Goal: Transaction & Acquisition: Purchase product/service

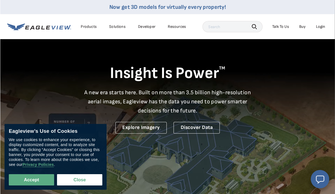
scroll to position [1, 0]
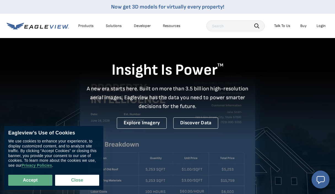
click at [33, 179] on button "Accept" at bounding box center [30, 180] width 44 height 11
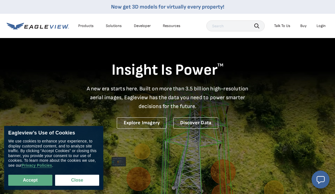
checkbox input "true"
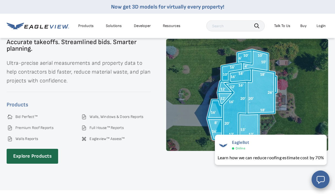
scroll to position [742, 0]
click at [17, 128] on link "Premium Roof Reports" at bounding box center [34, 127] width 38 height 5
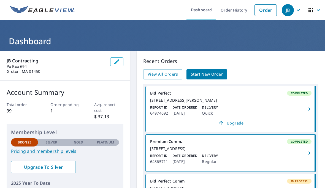
click at [205, 76] on span "Start New Order" at bounding box center [207, 74] width 32 height 7
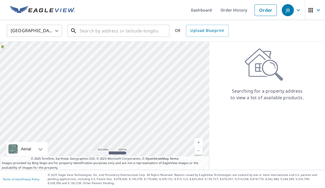
click at [88, 36] on input "text" at bounding box center [119, 30] width 78 height 15
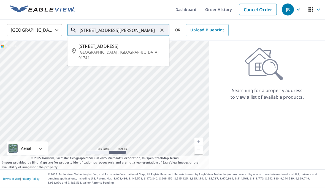
click at [144, 26] on input "[STREET_ADDRESS][PERSON_NAME]" at bounding box center [119, 30] width 78 height 15
click at [108, 31] on input "[STREET_ADDRESS][PERSON_NAME]" at bounding box center [119, 30] width 78 height 15
click at [299, 50] on div "Searching for a property address to view a list of available products." at bounding box center [267, 74] width 116 height 53
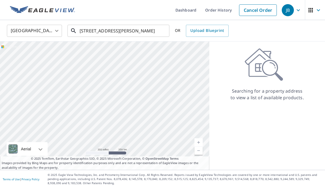
click at [139, 33] on input "[STREET_ADDRESS][PERSON_NAME]" at bounding box center [119, 30] width 78 height 15
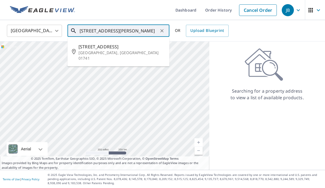
click at [93, 48] on span "[STREET_ADDRESS]" at bounding box center [121, 47] width 86 height 7
type input "225 River Rd Carlisle, MA 01741"
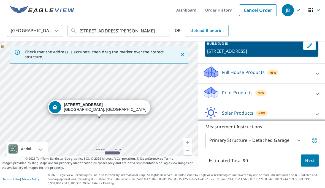
scroll to position [35, 0]
click at [311, 93] on div at bounding box center [317, 94] width 13 height 13
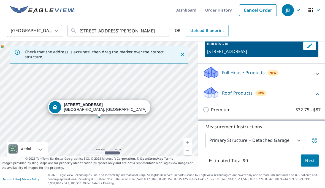
click at [207, 111] on input "Premium $32.75 - $87" at bounding box center [207, 110] width 8 height 7
checkbox input "true"
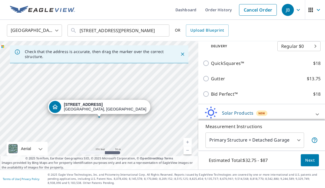
scroll to position [25, 0]
click at [309, 159] on span "Next" at bounding box center [309, 160] width 9 height 7
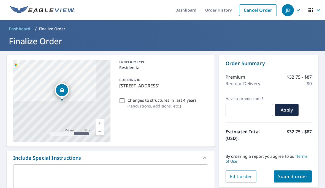
click at [45, 170] on textarea at bounding box center [110, 178] width 187 height 16
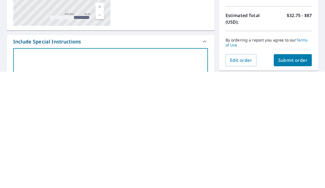
type textarea "H"
type textarea "x"
type textarea "Ho"
type textarea "x"
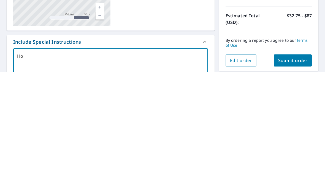
type textarea "Hou"
type textarea "x"
type textarea "Hous"
type textarea "x"
type textarea "House"
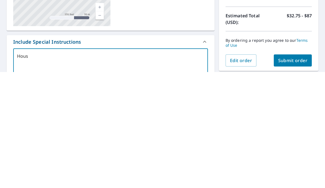
type textarea "x"
type textarea "House"
type textarea "x"
type textarea "House a"
type textarea "x"
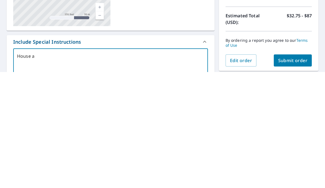
type textarea "House an"
type textarea "x"
type textarea "House and"
type textarea "x"
type textarea "House and"
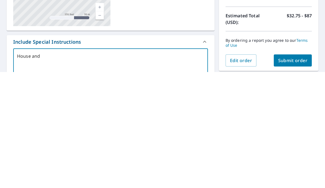
type textarea "x"
type textarea "House and g"
type textarea "x"
type textarea "House and ga"
type textarea "x"
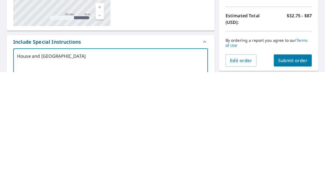
type textarea "House and gar"
type textarea "x"
type textarea "House and gara"
type textarea "x"
type textarea "House and garag"
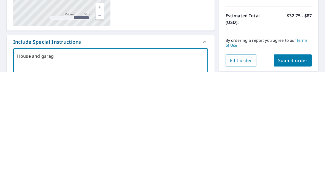
type textarea "x"
type textarea "House and garage"
type textarea "x"
type textarea "House and garage"
click at [293, 174] on span "Submit order" at bounding box center [292, 177] width 29 height 6
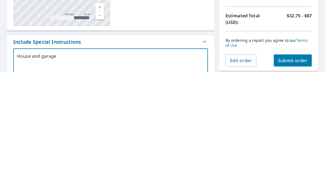
type textarea "x"
